Goal: Task Accomplishment & Management: Use online tool/utility

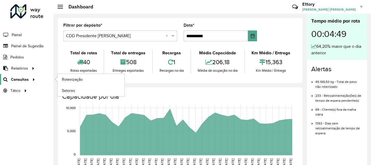
click at [31, 80] on icon at bounding box center [33, 79] width 5 height 8
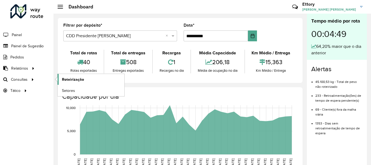
click at [61, 80] on link "Roteirização" at bounding box center [91, 79] width 67 height 11
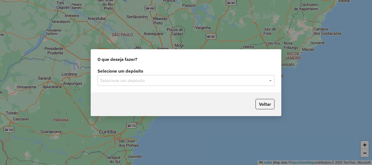
click at [132, 79] on input "text" at bounding box center [180, 81] width 161 height 7
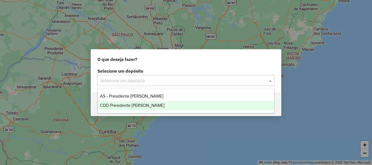
drag, startPoint x: 136, startPoint y: 106, endPoint x: 224, endPoint y: 109, distance: 88.4
click at [136, 106] on span "CDD Presidente [PERSON_NAME]" at bounding box center [132, 105] width 65 height 5
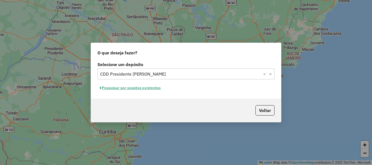
click at [141, 88] on button "Pesquisar por sessões existentes" at bounding box center [131, 88] width 66 height 8
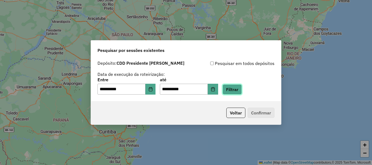
click at [242, 94] on button "Filtrar" at bounding box center [232, 90] width 19 height 10
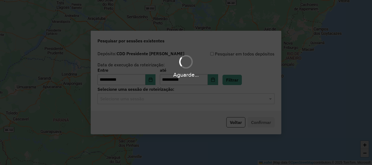
click at [167, 103] on div "Selecione uma sessão" at bounding box center [186, 99] width 177 height 11
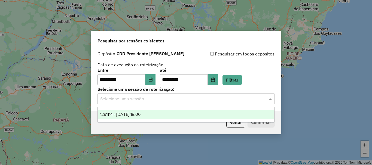
click at [161, 116] on div "1291114 - [DATE] 18:06" at bounding box center [186, 114] width 177 height 9
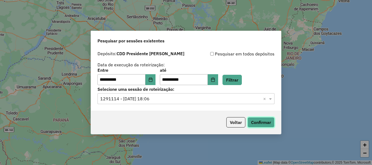
click at [264, 124] on button "Confirmar" at bounding box center [261, 123] width 27 height 10
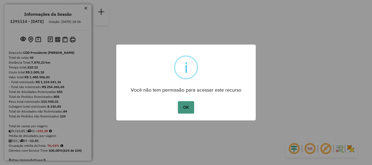
click at [182, 110] on button "OK" at bounding box center [186, 107] width 16 height 13
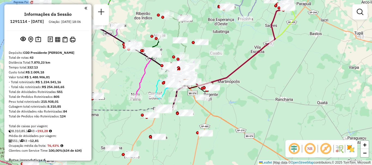
click at [162, 99] on icon at bounding box center [169, 88] width 28 height 22
select select "**********"
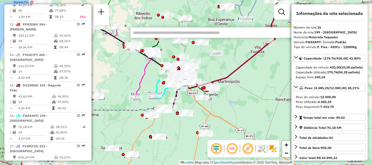
scroll to position [688, 0]
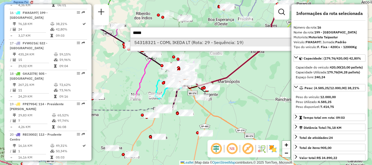
type input "*****"
click at [162, 43] on li "54318321 - COML IKEDA LT (Rota: 29 - Sequência: 19)" at bounding box center [212, 42] width 163 height 8
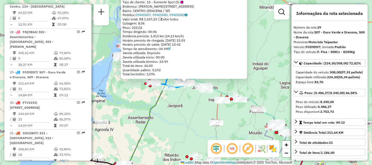
scroll to position [1090, 0]
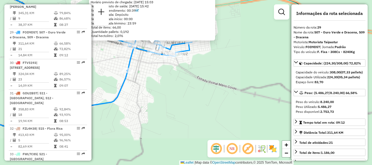
drag, startPoint x: 179, startPoint y: 70, endPoint x: 177, endPoint y: 95, distance: 24.6
click at [185, 103] on div "54318321 - COML IKEDA LT Tipo de cliente: 15 - Somente Spot (S) Endereço: R MES…" at bounding box center [186, 82] width 372 height 165
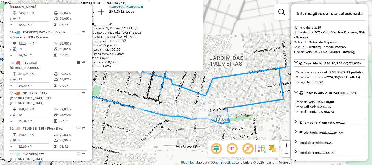
drag, startPoint x: 153, startPoint y: 85, endPoint x: 196, endPoint y: 119, distance: 54.0
click at [206, 118] on icon at bounding box center [131, 86] width 324 height 198
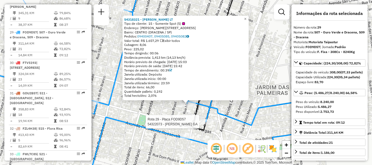
click at [154, 135] on div "Rota 29 - Placa FOD9D57 54322073 - ADRIANA SACRISTAN GA 54318321 - COML IKEDA L…" at bounding box center [186, 82] width 372 height 165
